Goal: Transaction & Acquisition: Purchase product/service

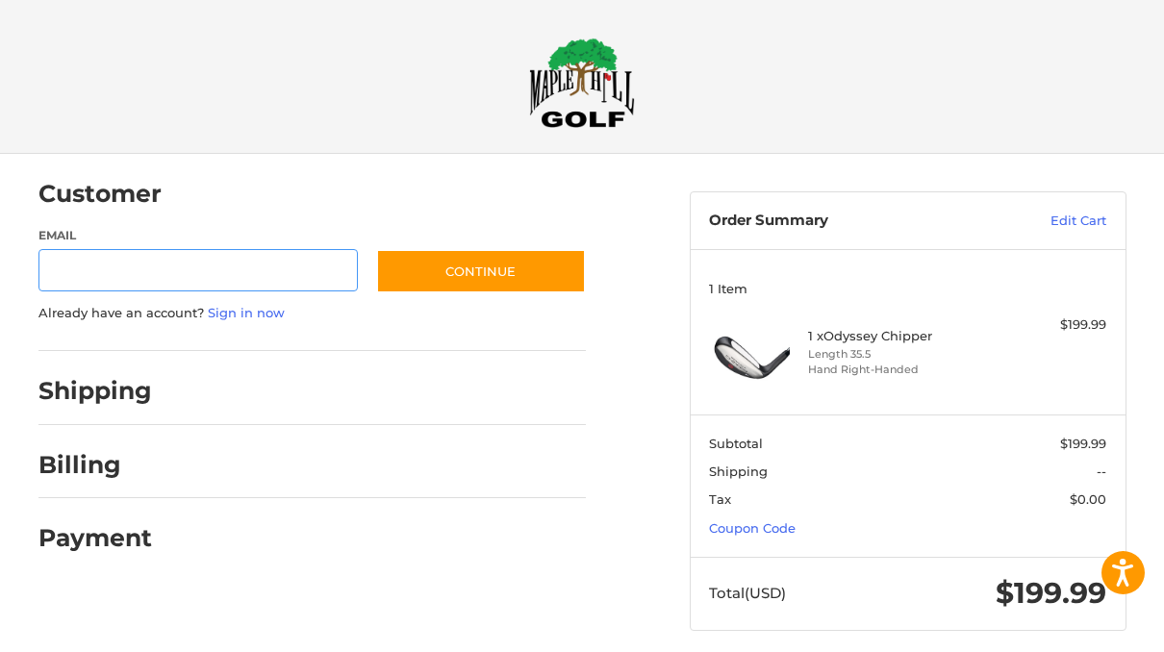
scroll to position [13, 0]
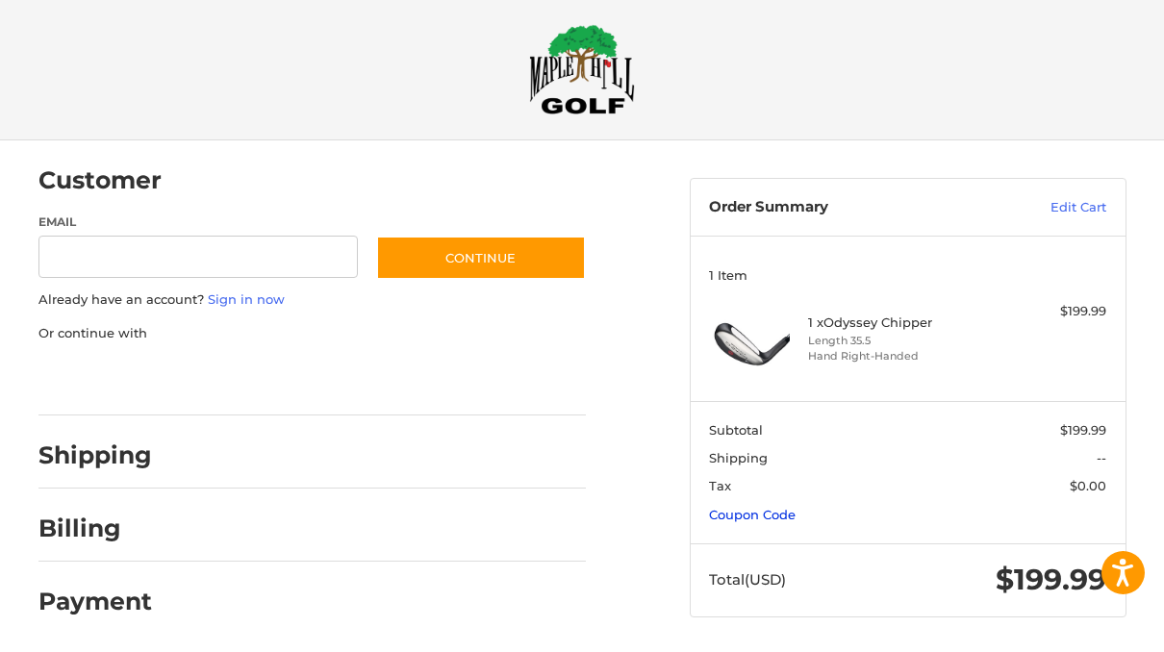
click at [755, 509] on link "Coupon Code" at bounding box center [752, 514] width 87 height 15
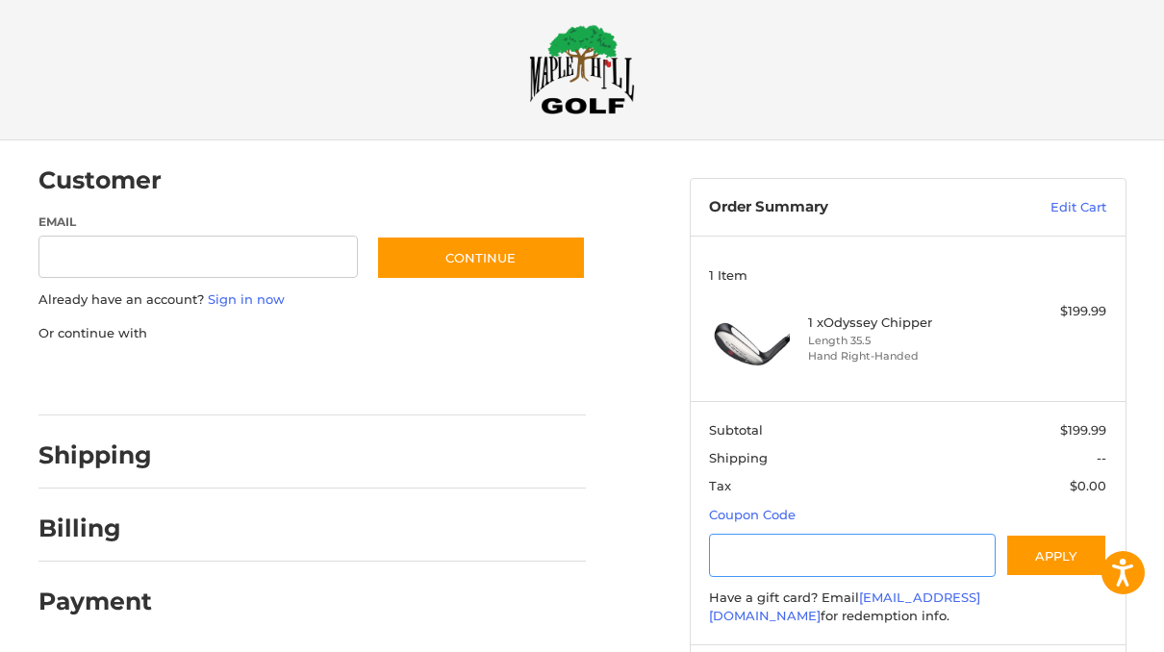
click at [749, 557] on input "Gift Certificate or Coupon Code" at bounding box center [852, 555] width 287 height 43
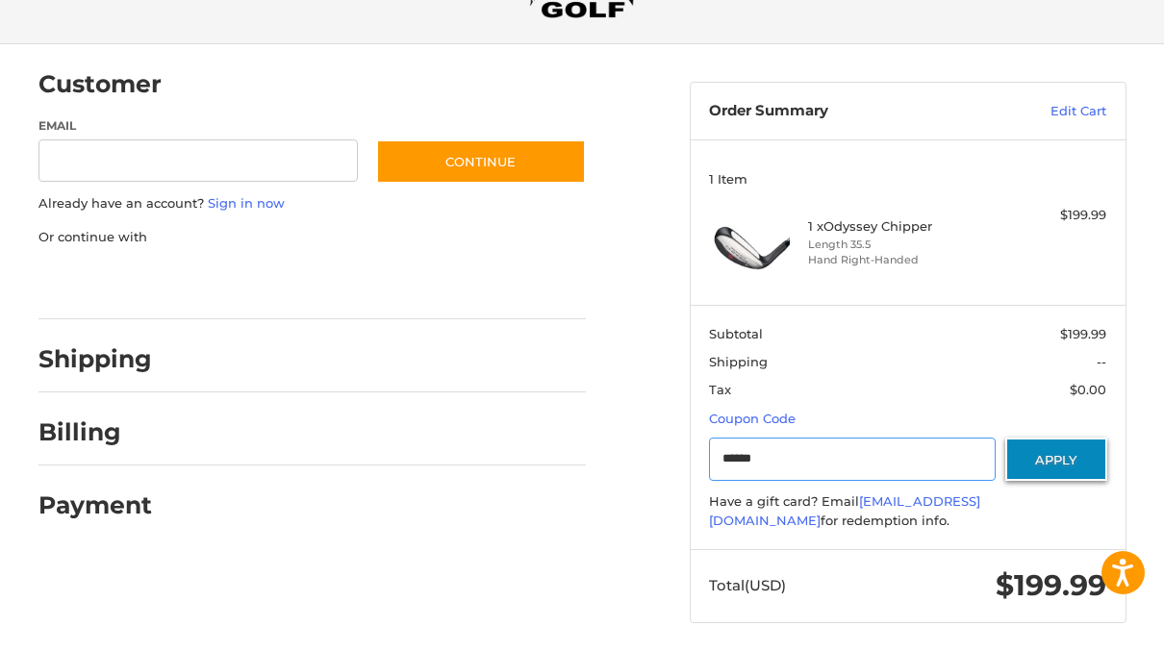
type input "******"
click at [1067, 461] on button "Apply" at bounding box center [1056, 459] width 102 height 43
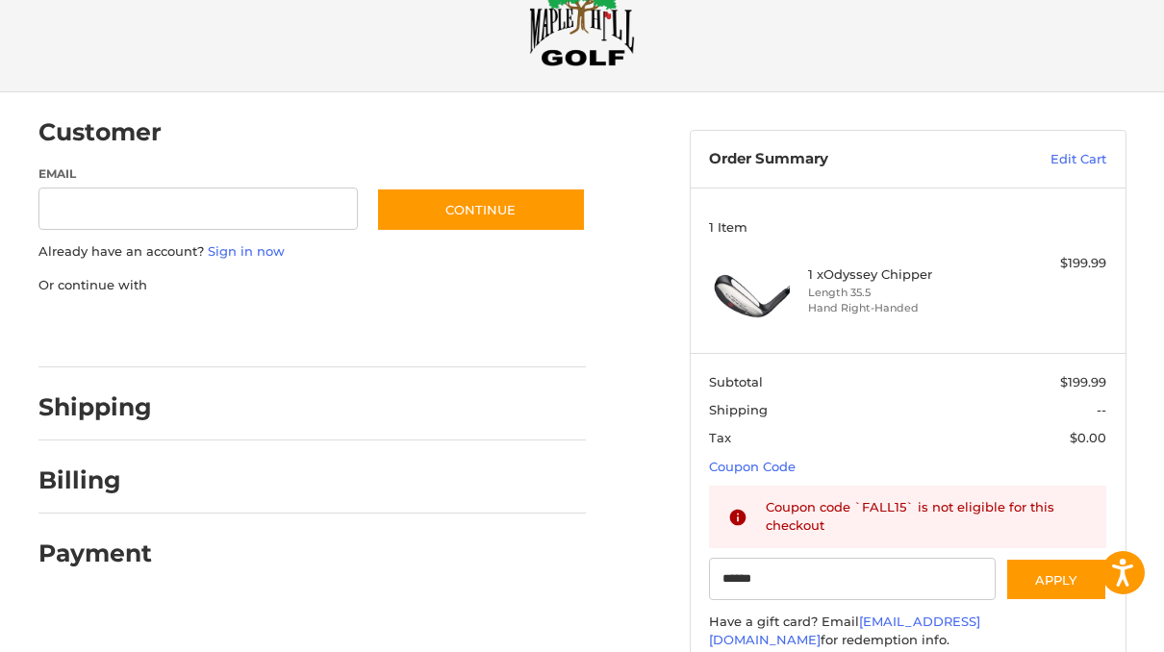
scroll to position [0, 0]
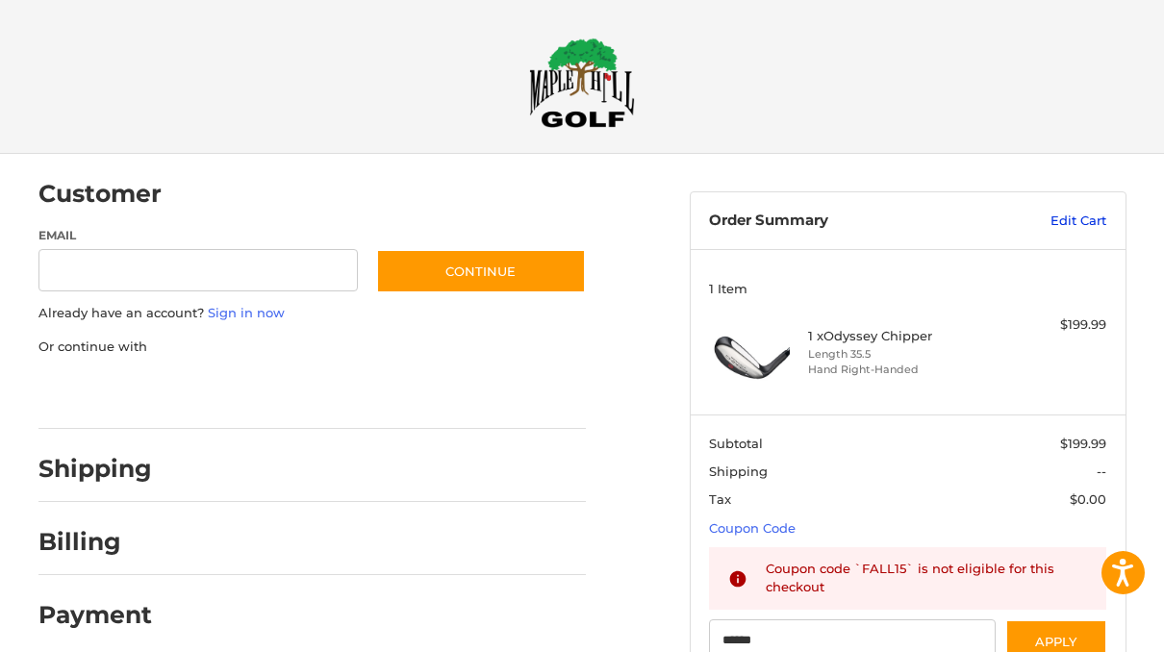
click at [1077, 221] on link "Edit Cart" at bounding box center [1043, 221] width 127 height 19
